Goal: Task Accomplishment & Management: Use online tool/utility

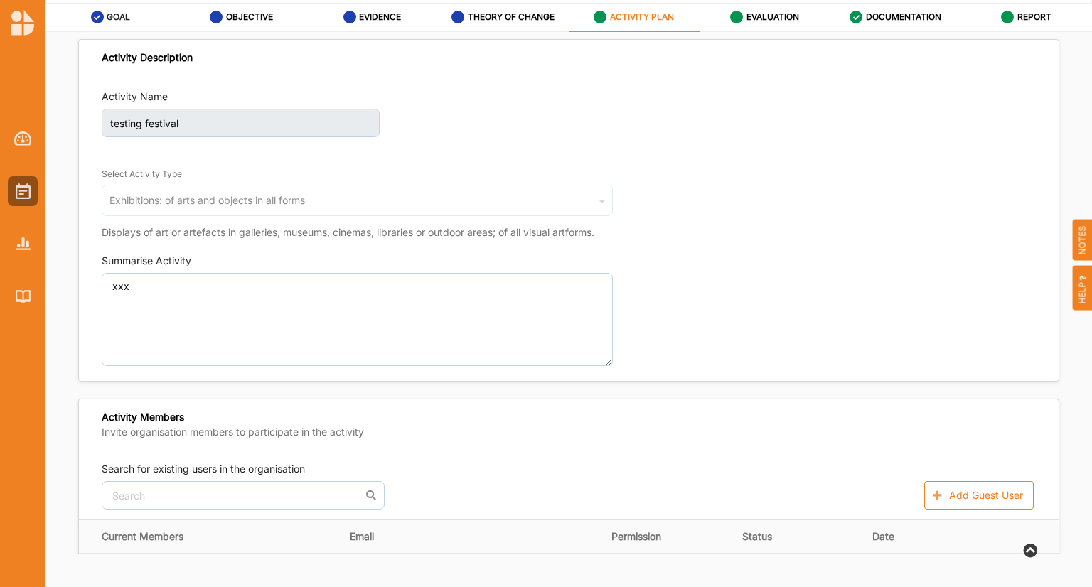
scroll to position [1280, 0]
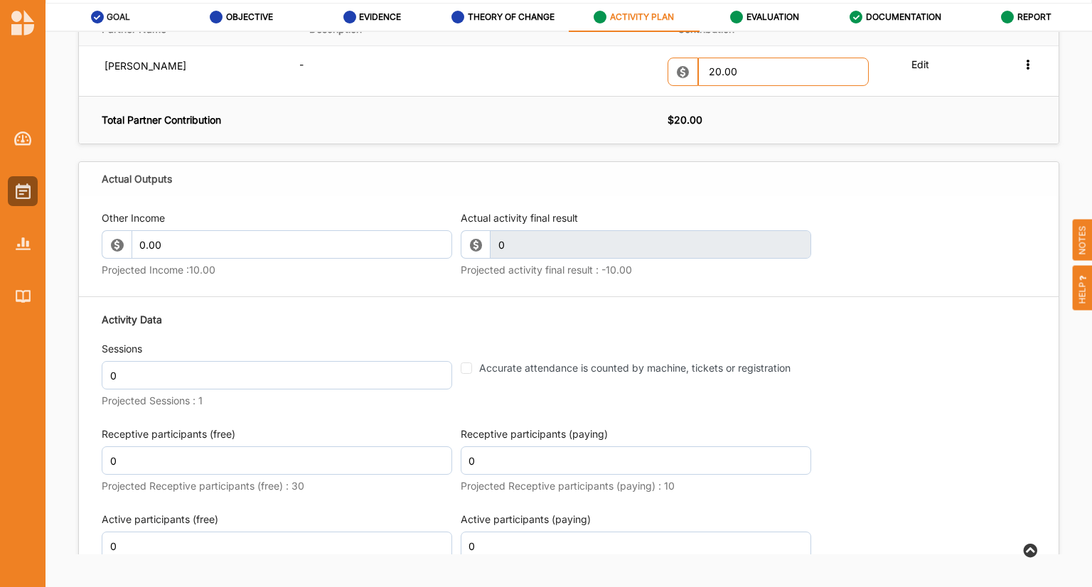
click at [114, 17] on label "GOAL" at bounding box center [118, 16] width 23 height 11
select select "1"
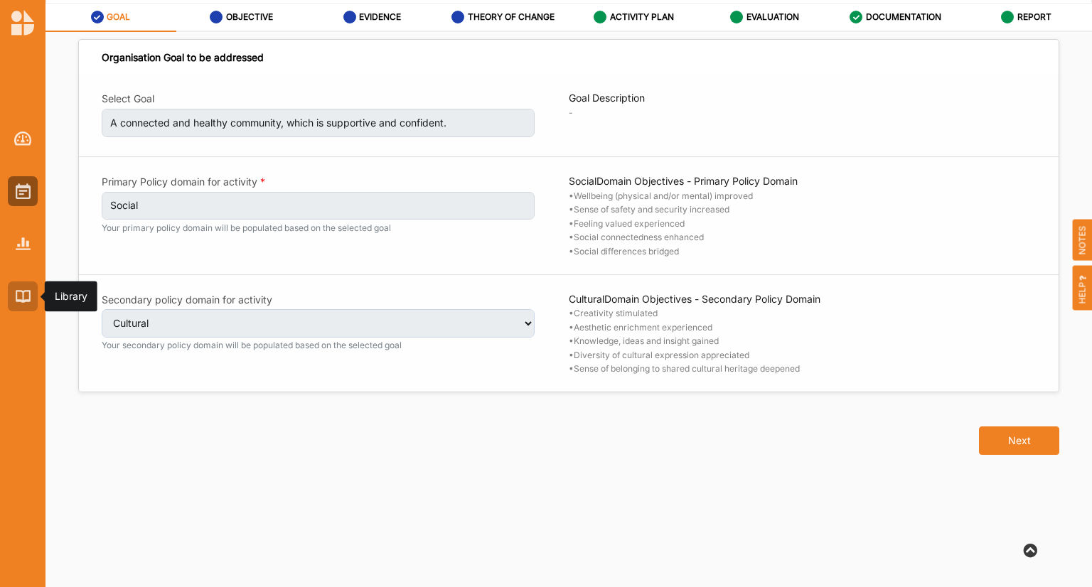
click at [14, 298] on div at bounding box center [23, 297] width 30 height 30
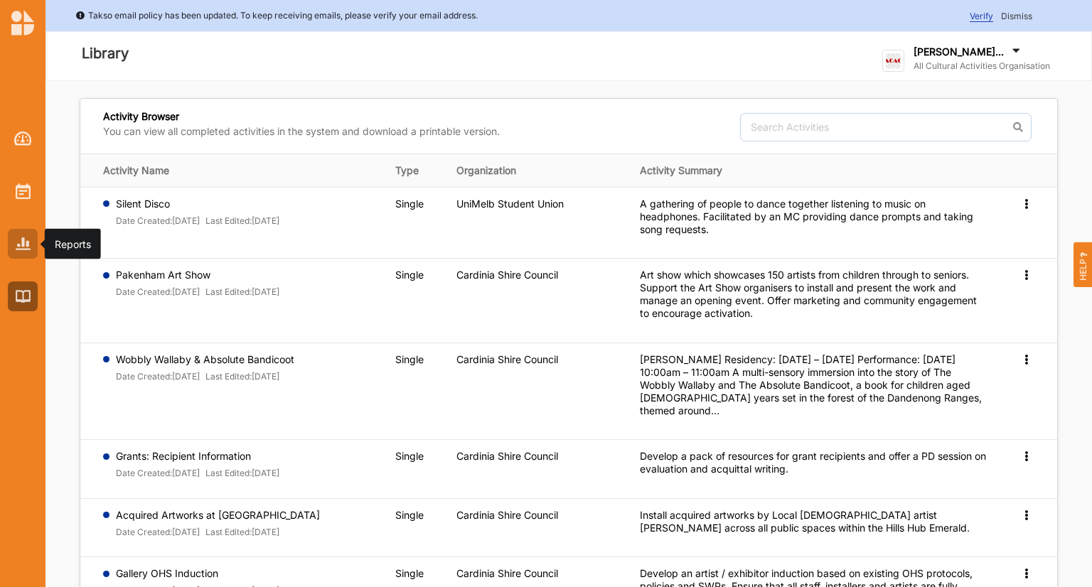
click at [9, 245] on div at bounding box center [23, 244] width 30 height 30
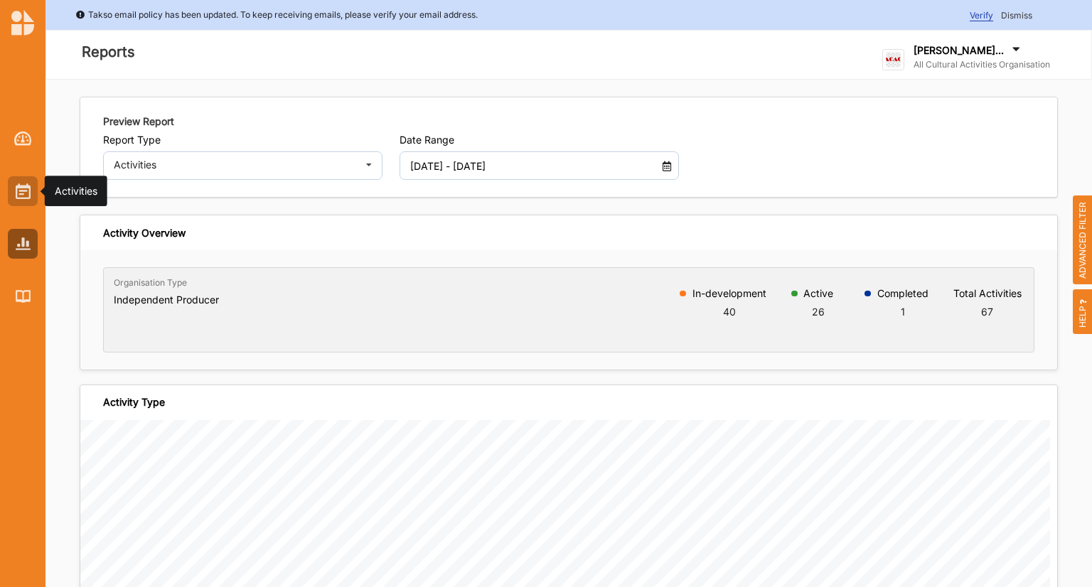
click at [25, 188] on img at bounding box center [23, 191] width 15 height 16
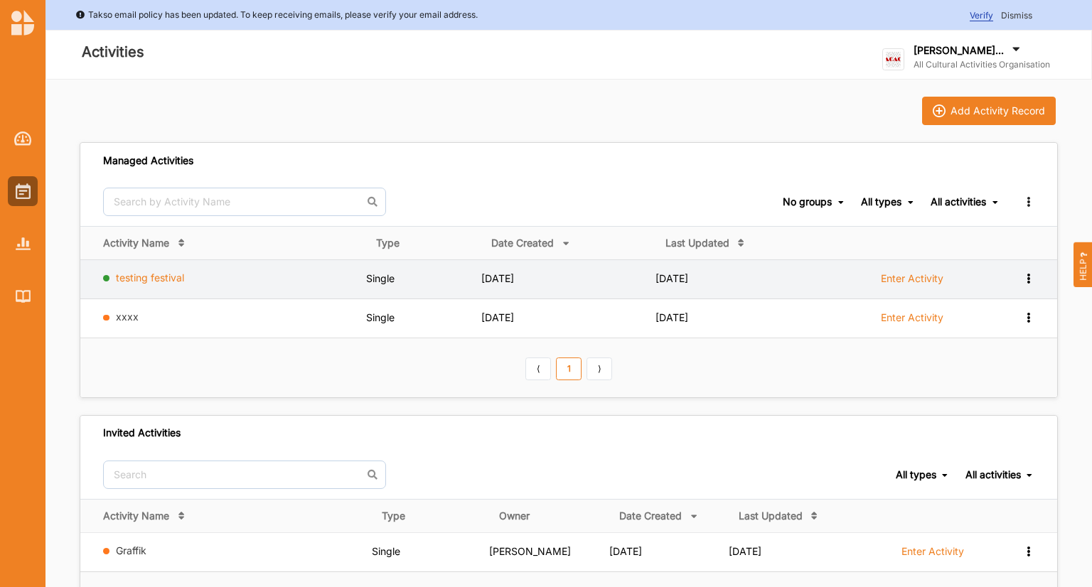
click at [149, 279] on link "testing festival" at bounding box center [150, 278] width 68 height 12
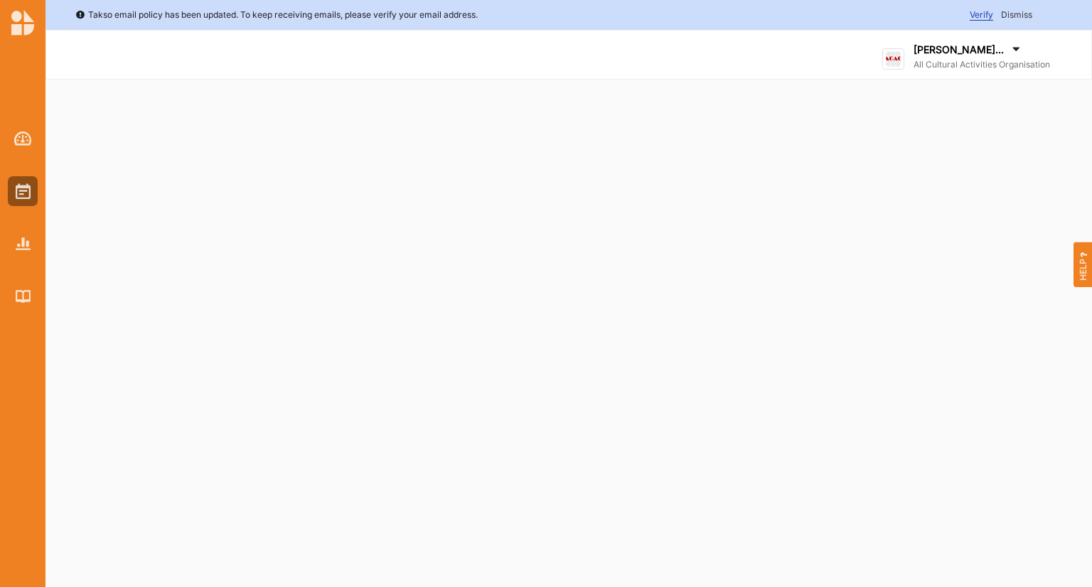
select select "1"
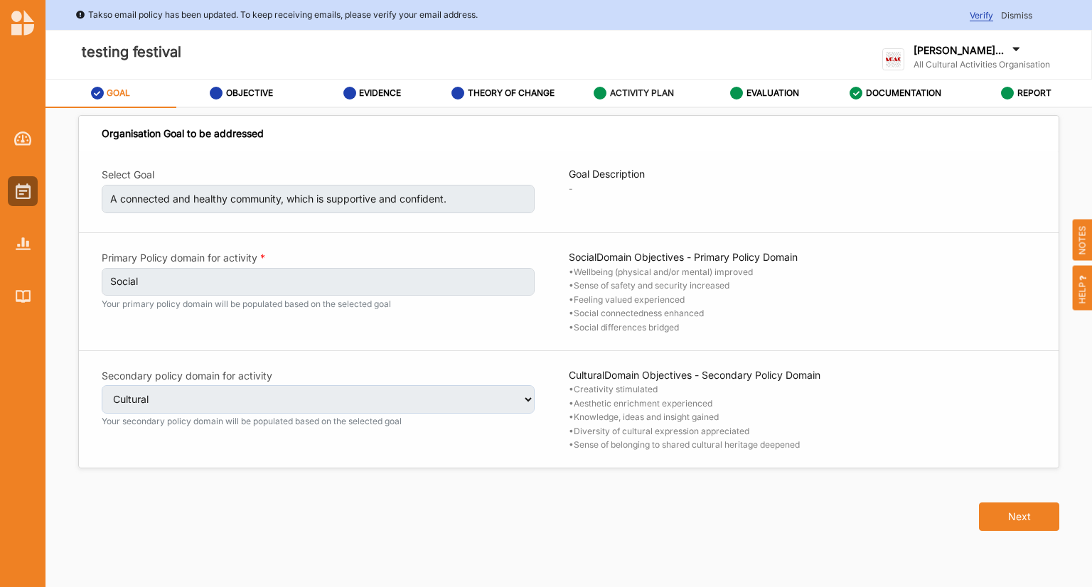
click at [635, 93] on label "ACTIVITY PLAN" at bounding box center [642, 92] width 64 height 11
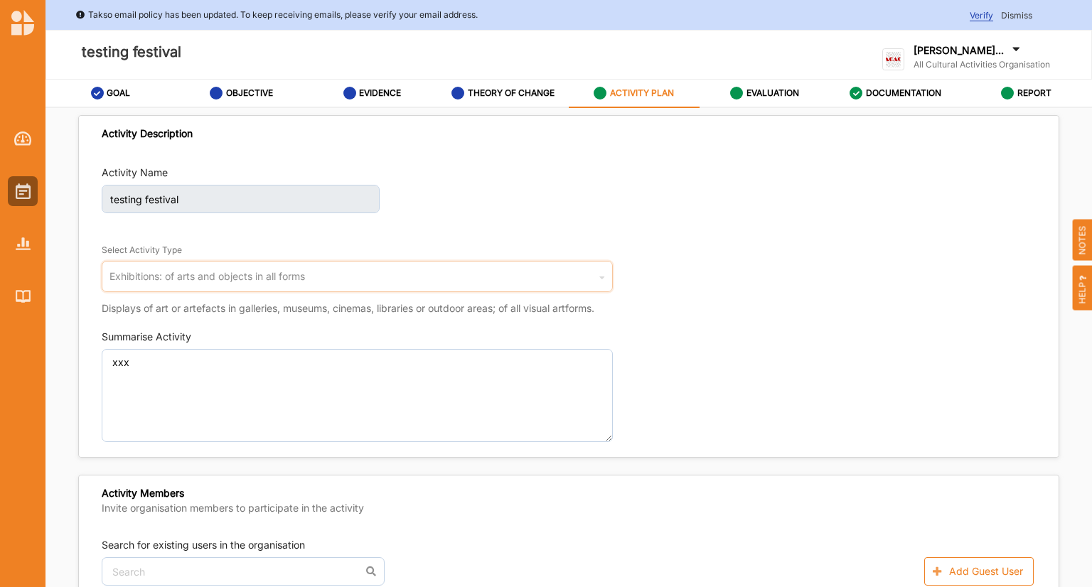
click at [252, 281] on div "Exhibitions: of arts and objects in all forms" at bounding box center [207, 277] width 196 height 10
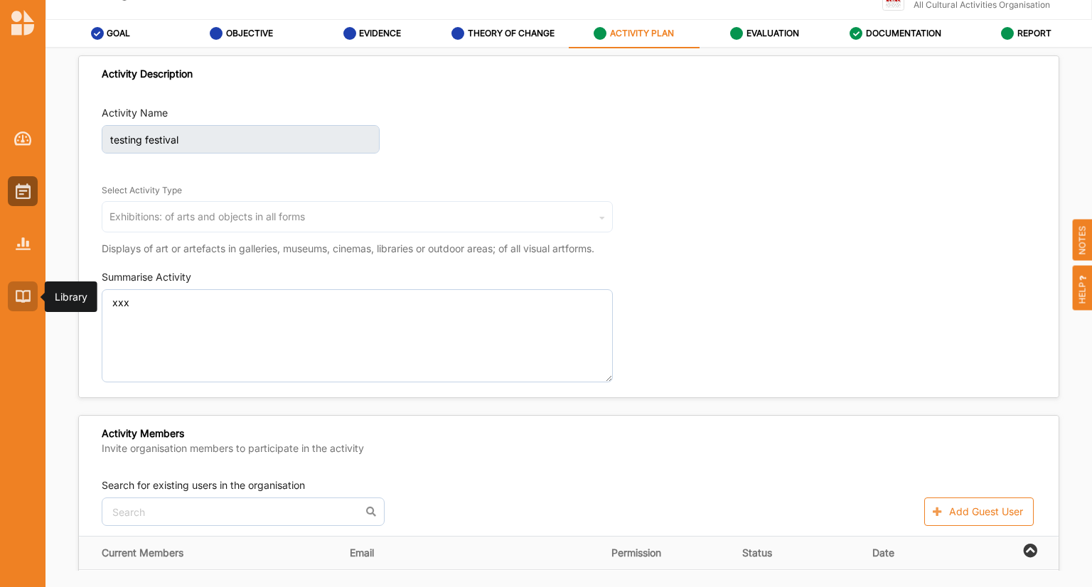
click at [21, 299] on img at bounding box center [23, 296] width 15 height 12
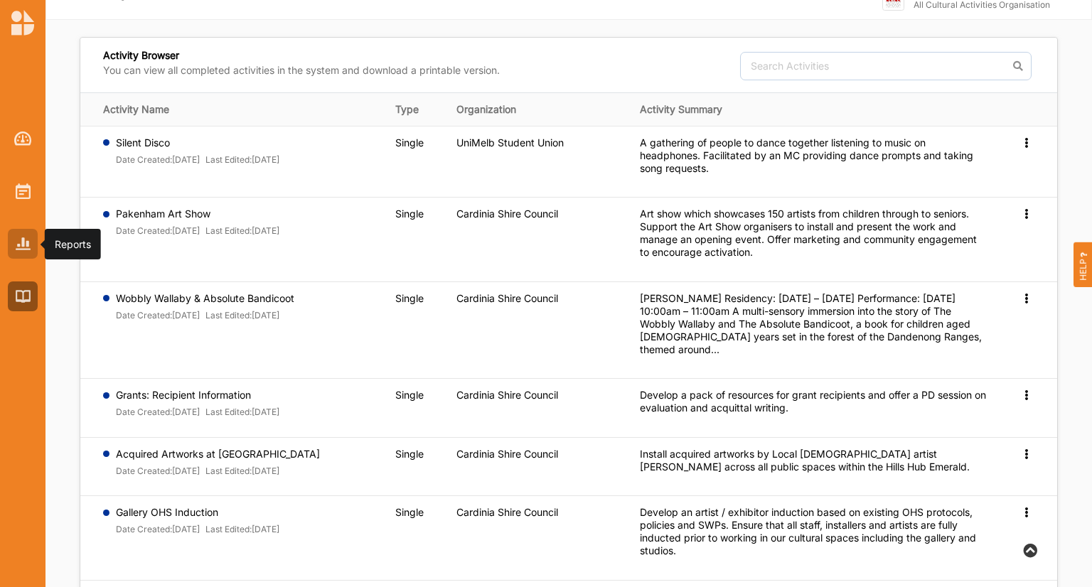
click at [25, 237] on img at bounding box center [23, 243] width 15 height 12
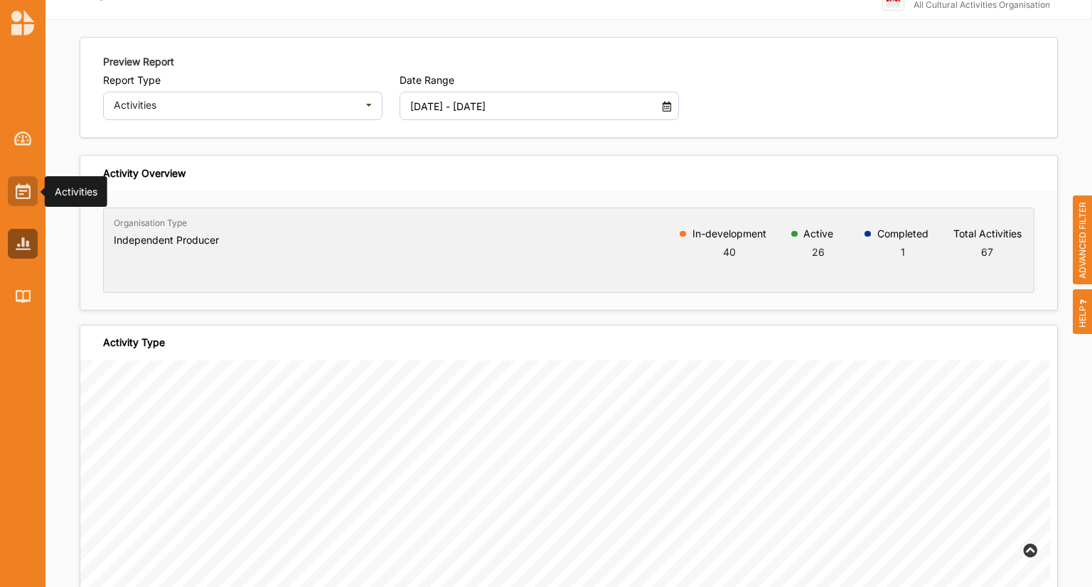
click at [26, 186] on img at bounding box center [23, 191] width 15 height 16
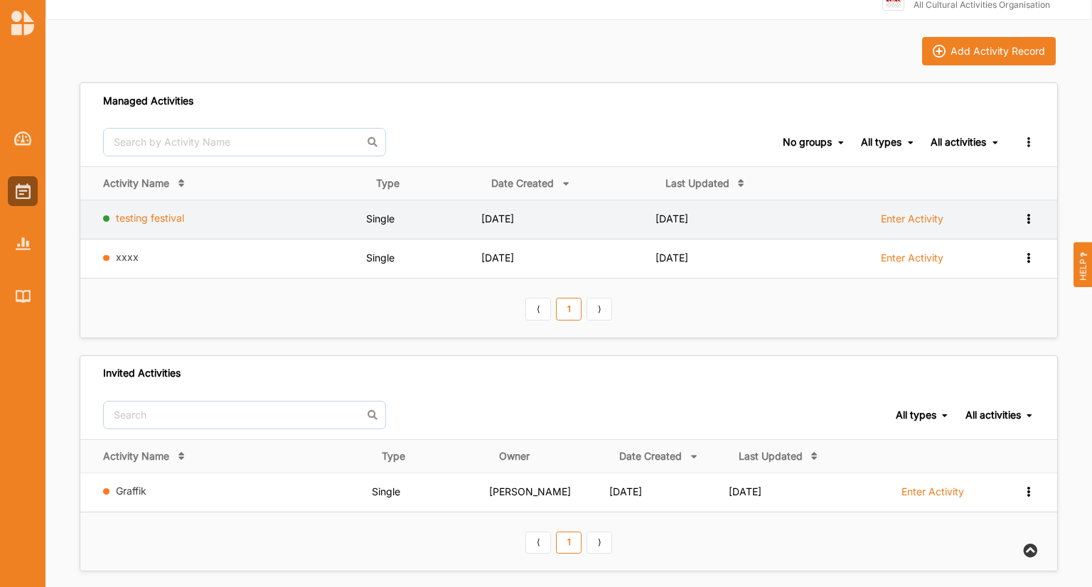
click at [129, 219] on link "testing festival" at bounding box center [150, 218] width 68 height 12
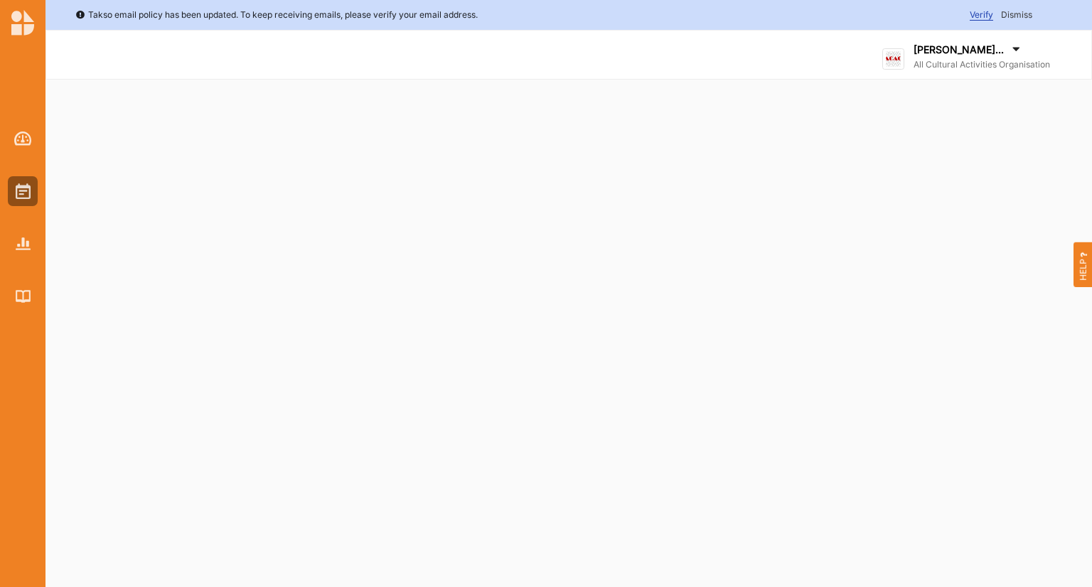
select select "1"
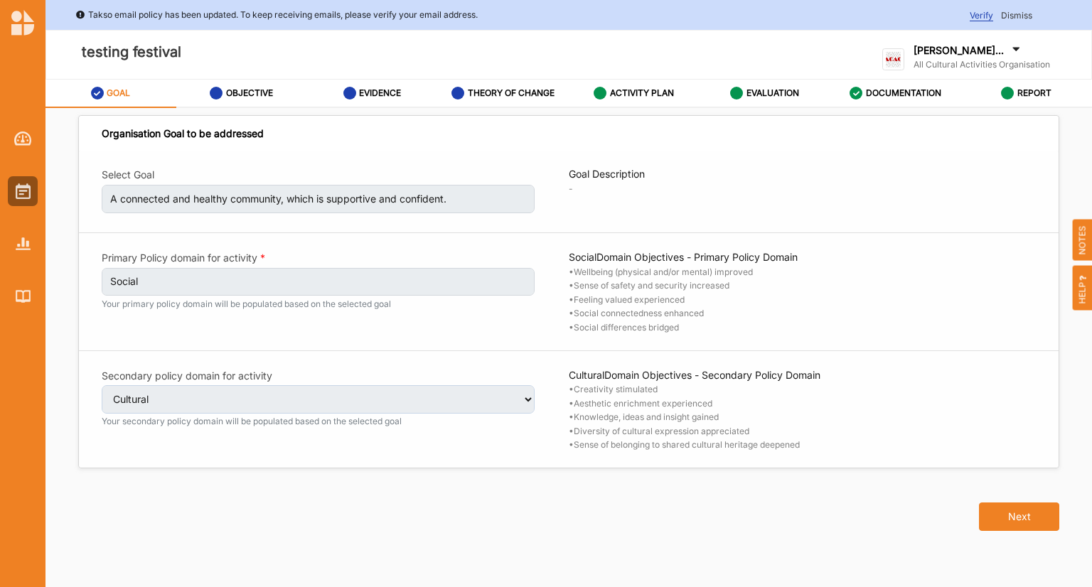
scroll to position [76, 0]
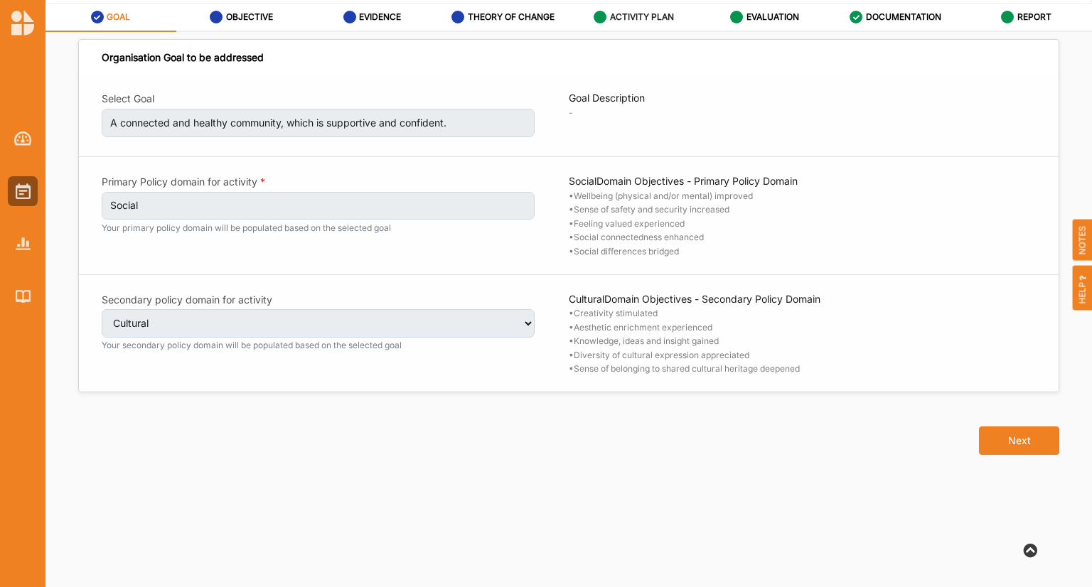
click at [617, 21] on label "ACTIVITY PLAN" at bounding box center [642, 16] width 64 height 11
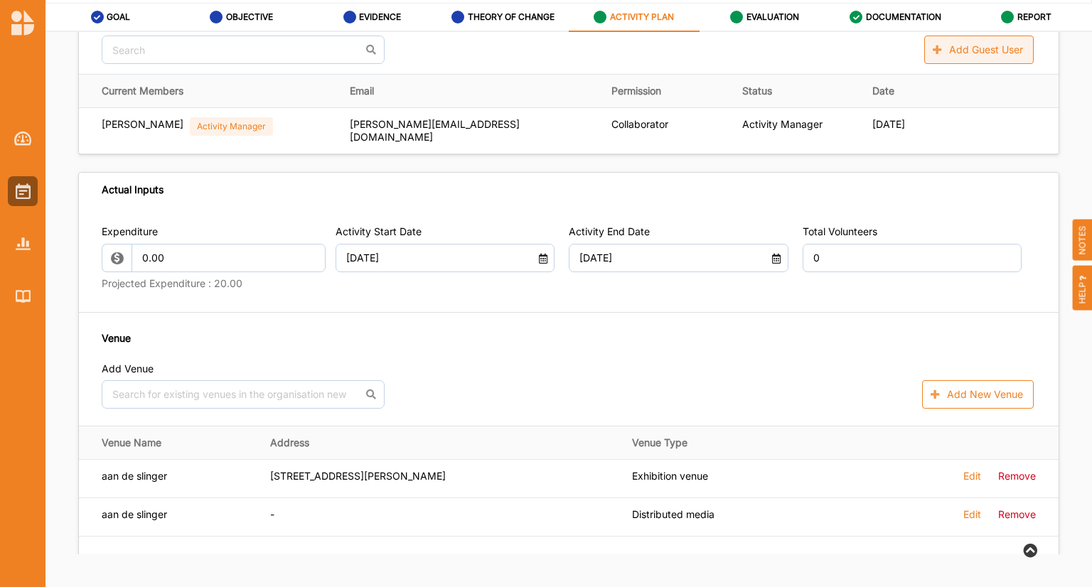
scroll to position [449, 0]
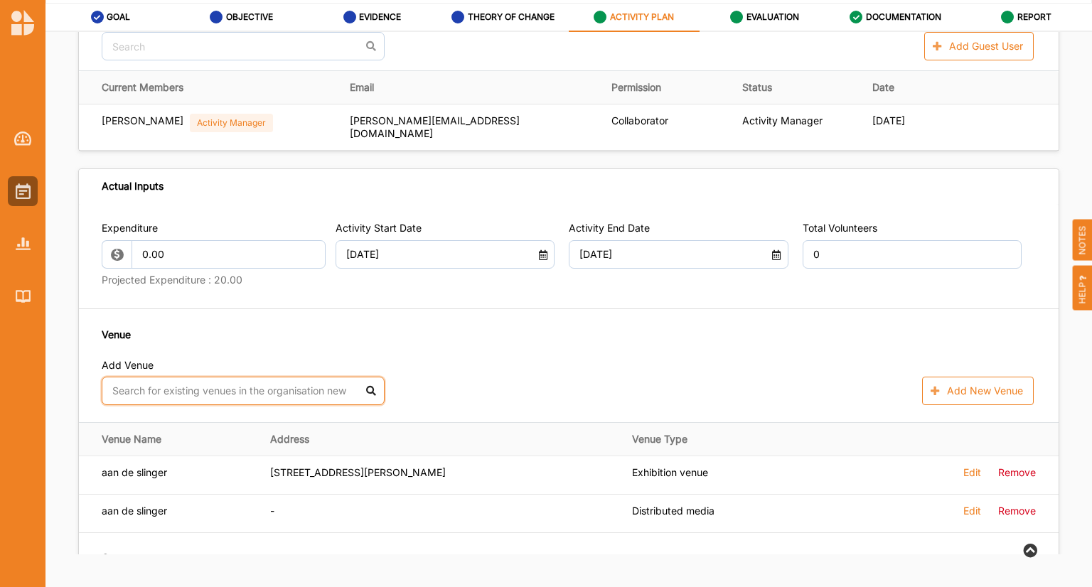
click at [270, 391] on input "text" at bounding box center [243, 391] width 283 height 28
type input "b"
type input "m"
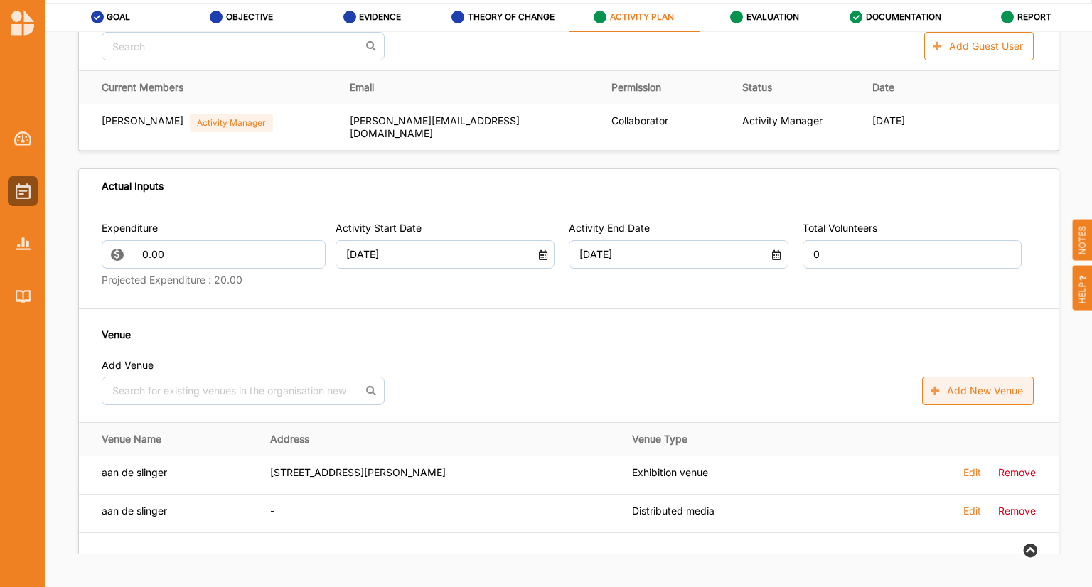
click at [944, 387] on button "Add New Venue" at bounding box center [978, 391] width 112 height 28
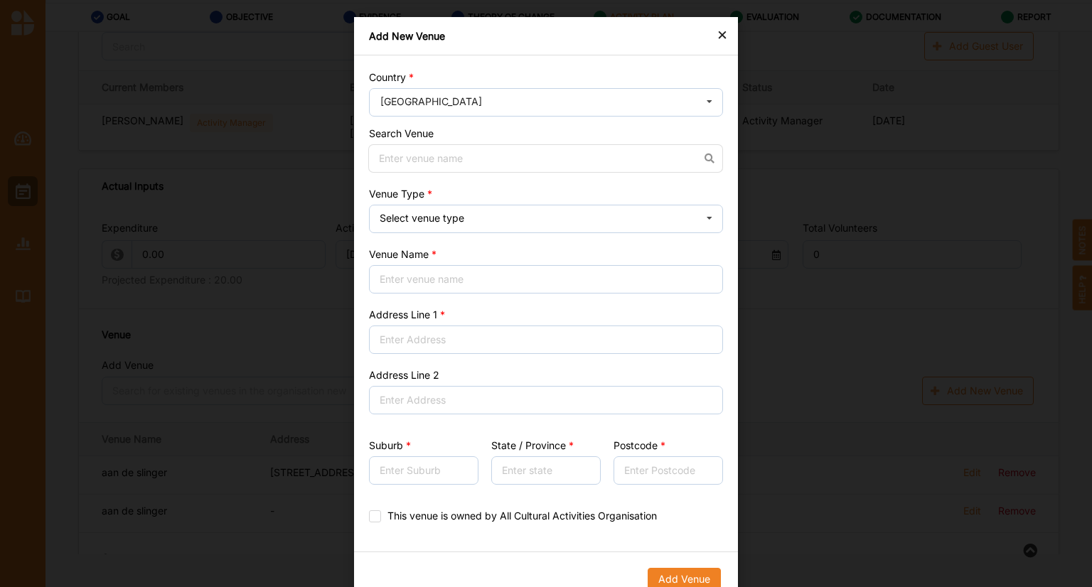
scroll to position [3, 0]
click at [473, 100] on input "text" at bounding box center [546, 103] width 353 height 28
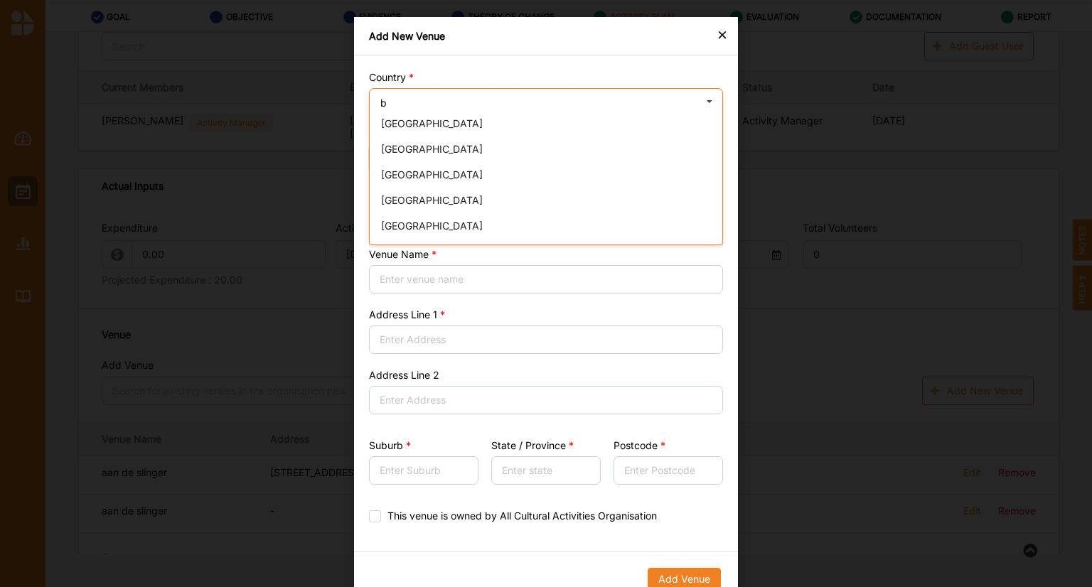
scroll to position [134, 0]
type input "b"
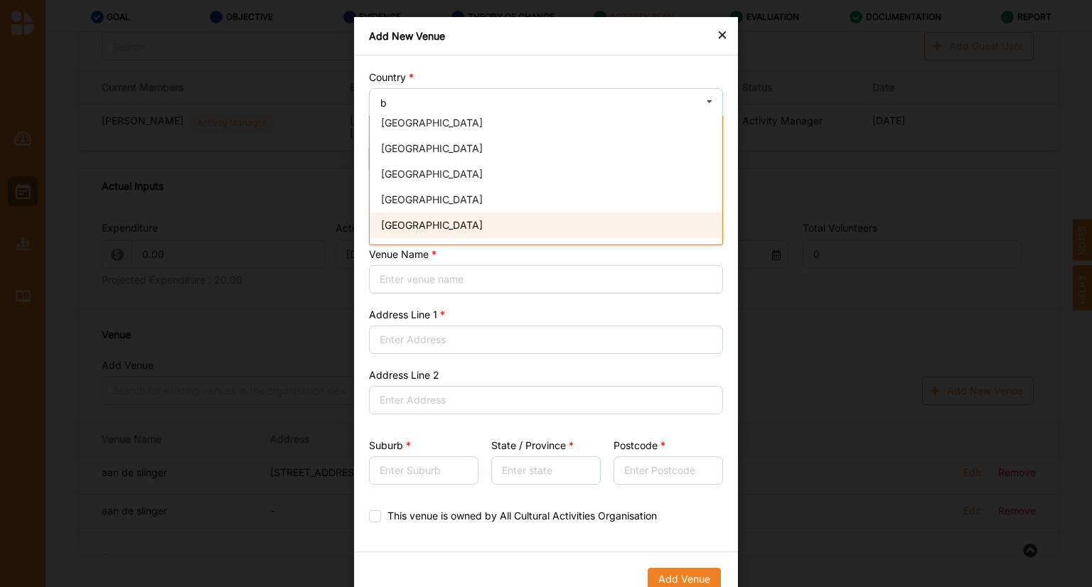
click at [409, 223] on span "[GEOGRAPHIC_DATA]" at bounding box center [432, 225] width 102 height 12
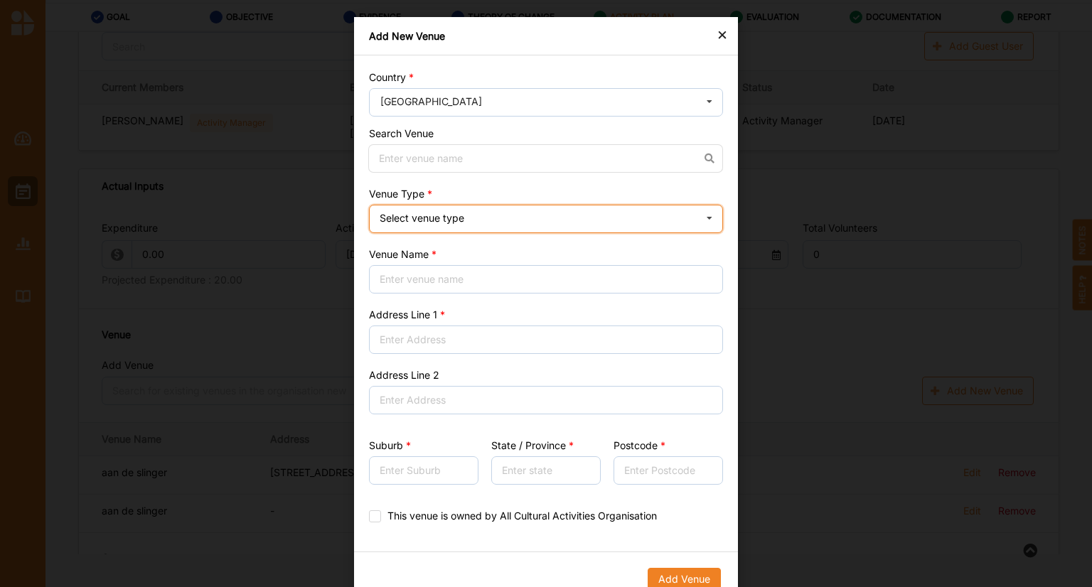
click at [451, 219] on div "Select venue type" at bounding box center [422, 218] width 85 height 10
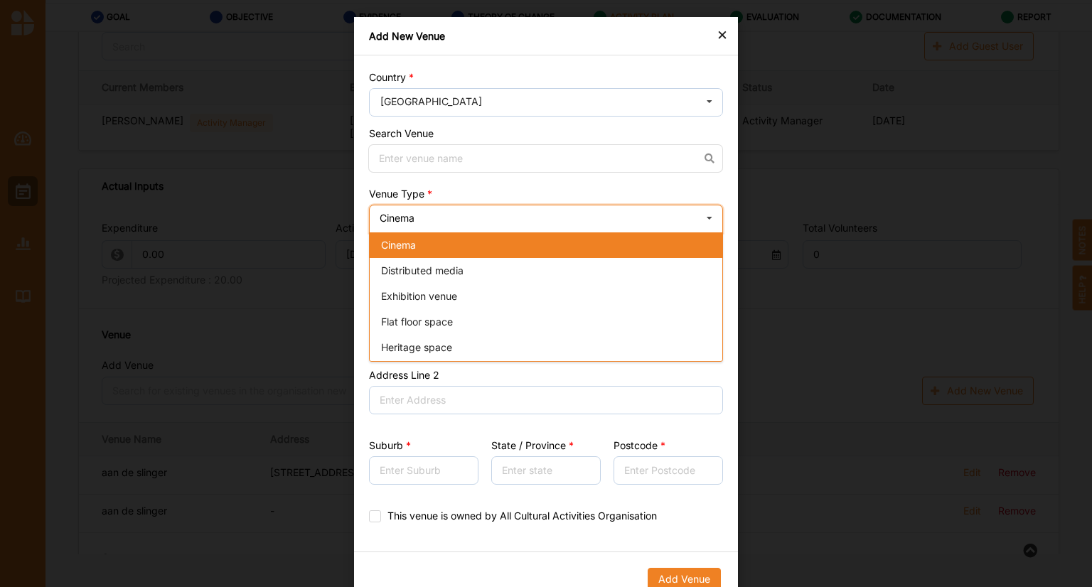
click at [451, 219] on div "Cinema Cinema Distributed media Exhibition venue Flat floor space Heritage spac…" at bounding box center [546, 219] width 354 height 28
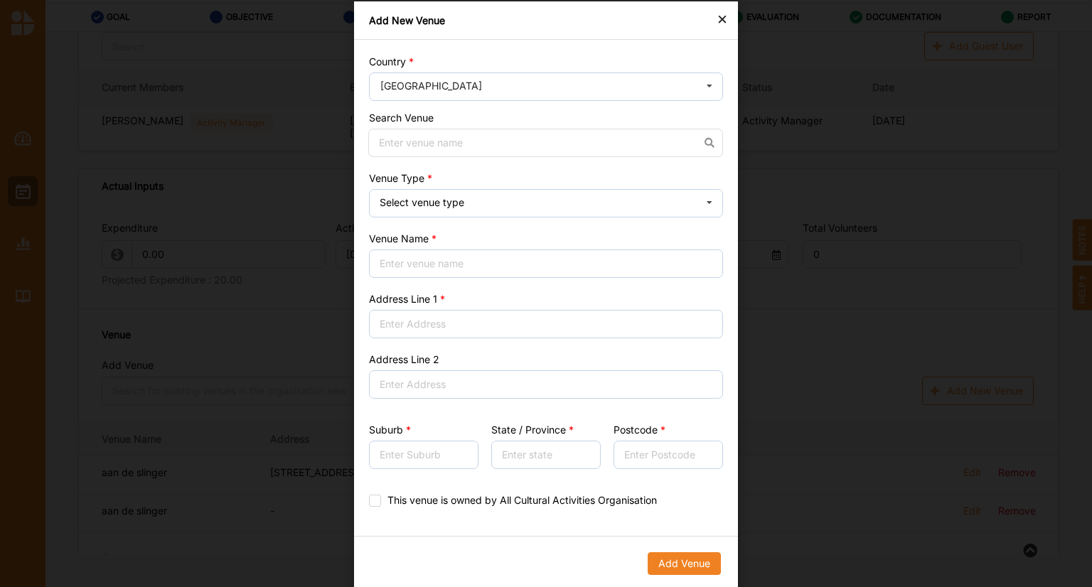
scroll to position [0, 0]
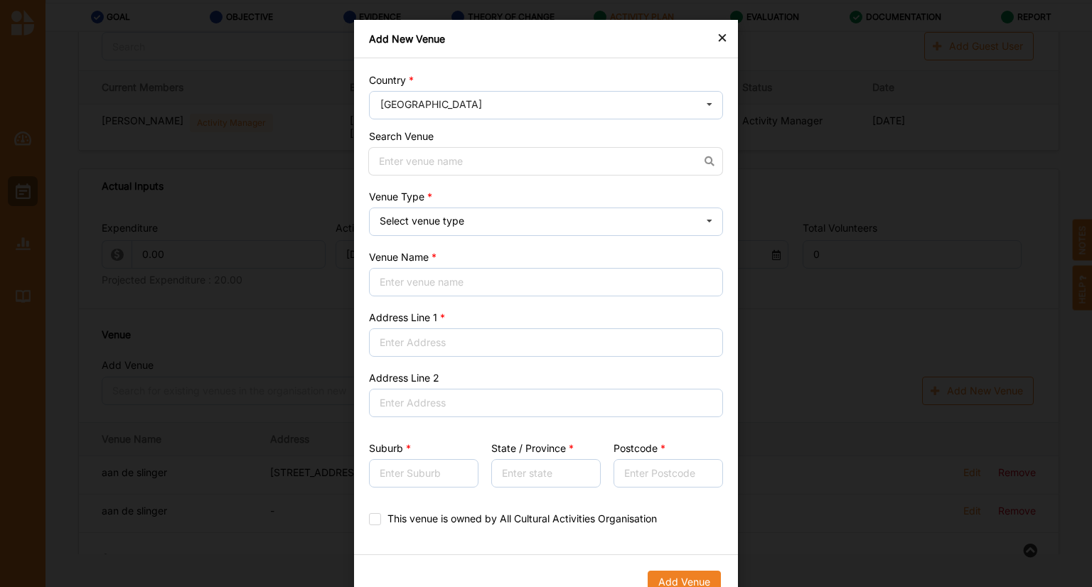
click at [721, 41] on div "×" at bounding box center [722, 36] width 11 height 17
